Goal: Transaction & Acquisition: Purchase product/service

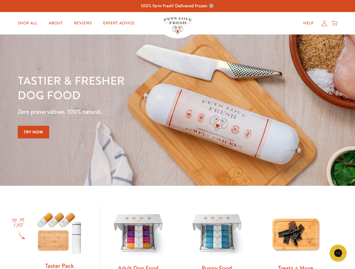
click at [177, 135] on div "Tastier & fresher dog food Zero preservatives. 100% natural. Try Now" at bounding box center [124, 110] width 213 height 74
click at [338, 253] on icon "Gorgias live chat" at bounding box center [337, 253] width 5 height 5
